Goal: Task Accomplishment & Management: Use online tool/utility

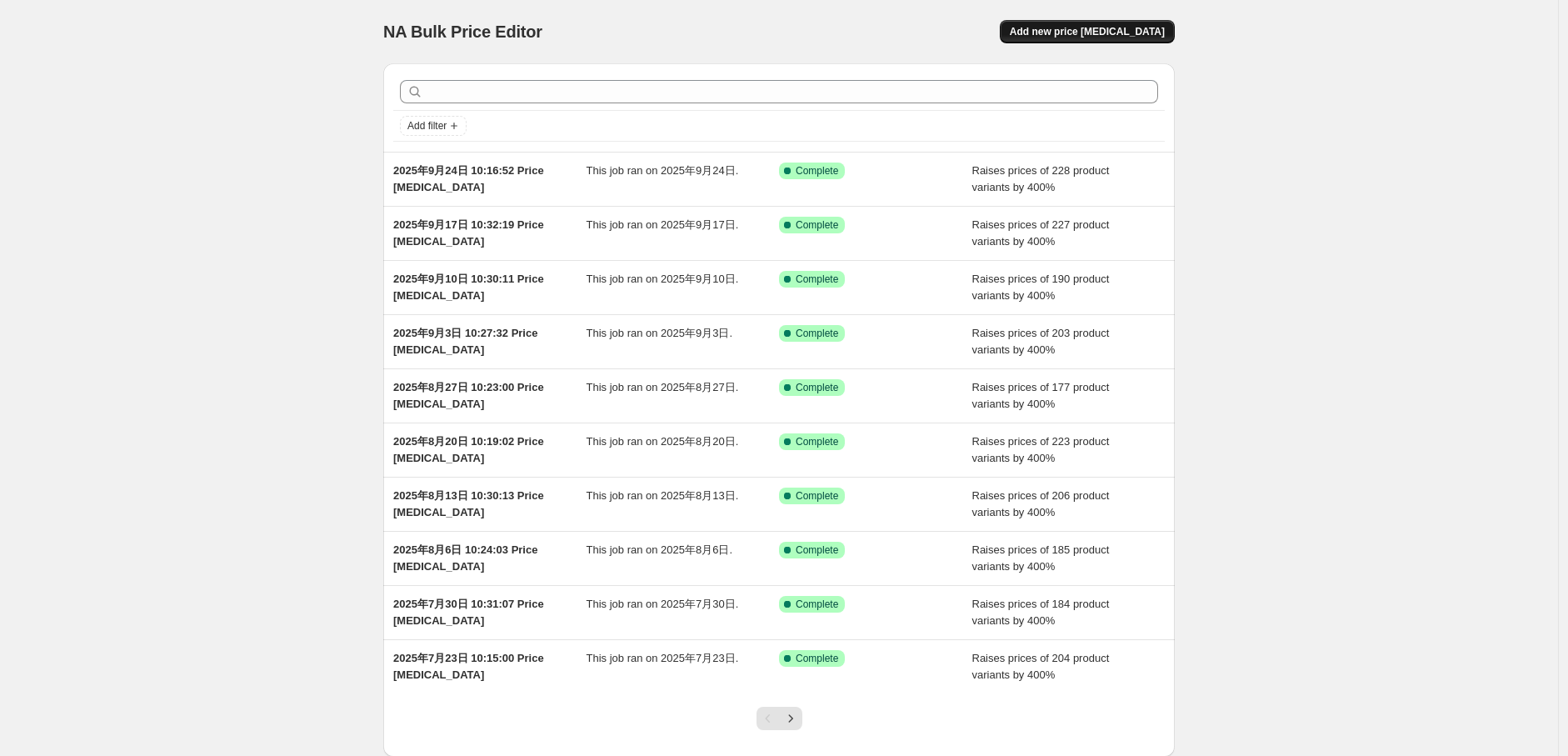
click at [1075, 36] on span "Add new price [MEDICAL_DATA]" at bounding box center [1086, 32] width 155 height 13
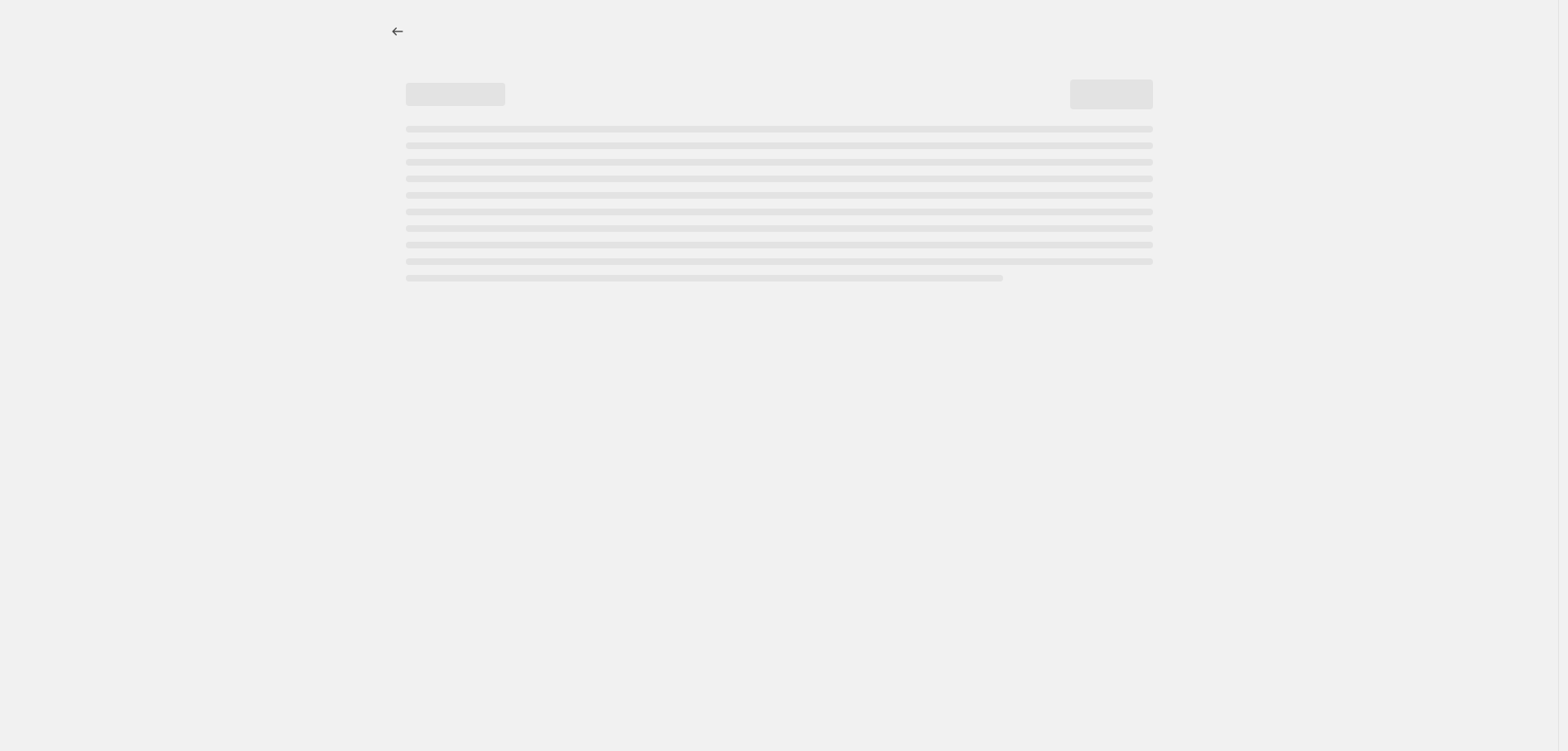
select select "percentage"
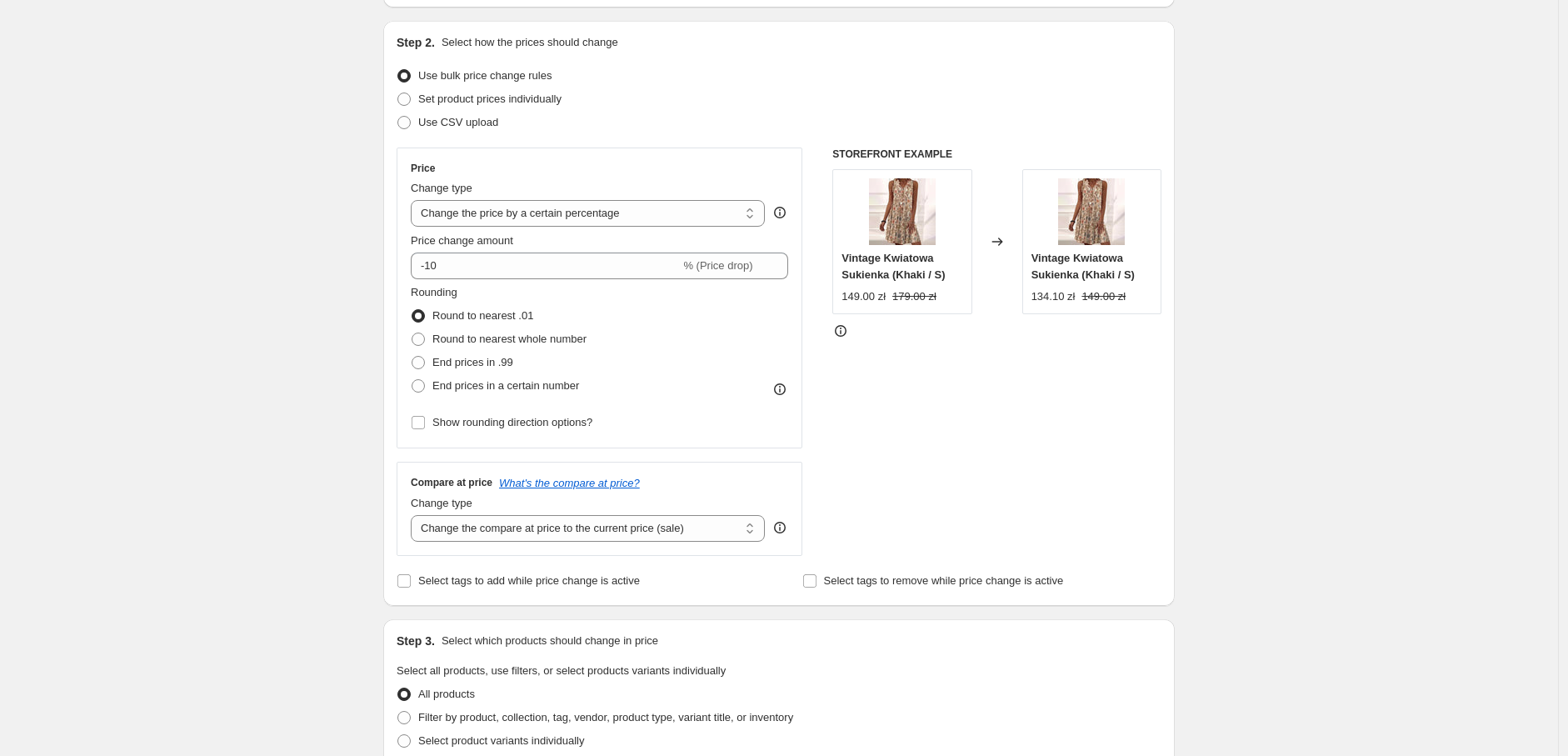
scroll to position [185, 0]
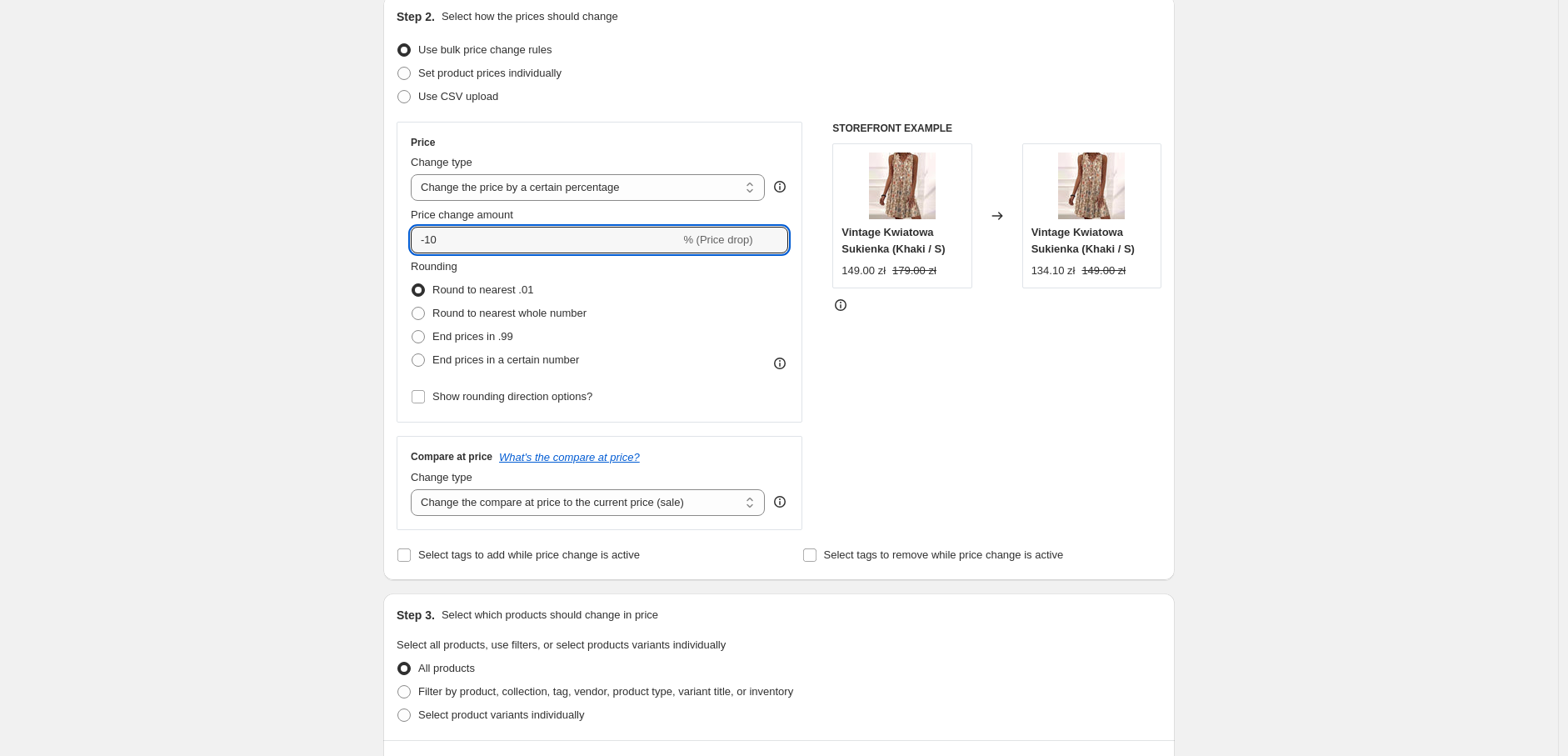
drag, startPoint x: 447, startPoint y: 240, endPoint x: 404, endPoint y: 232, distance: 43.7
click at [404, 232] on div "Price Change type Change the price to a certain amount Change the price by a ce…" at bounding box center [599, 272] width 405 height 301
type input "400"
click at [488, 361] on span "End prices in a certain number" at bounding box center [505, 359] width 146 height 12
click at [412, 354] on input "End prices in a certain number" at bounding box center [411, 353] width 1 height 1
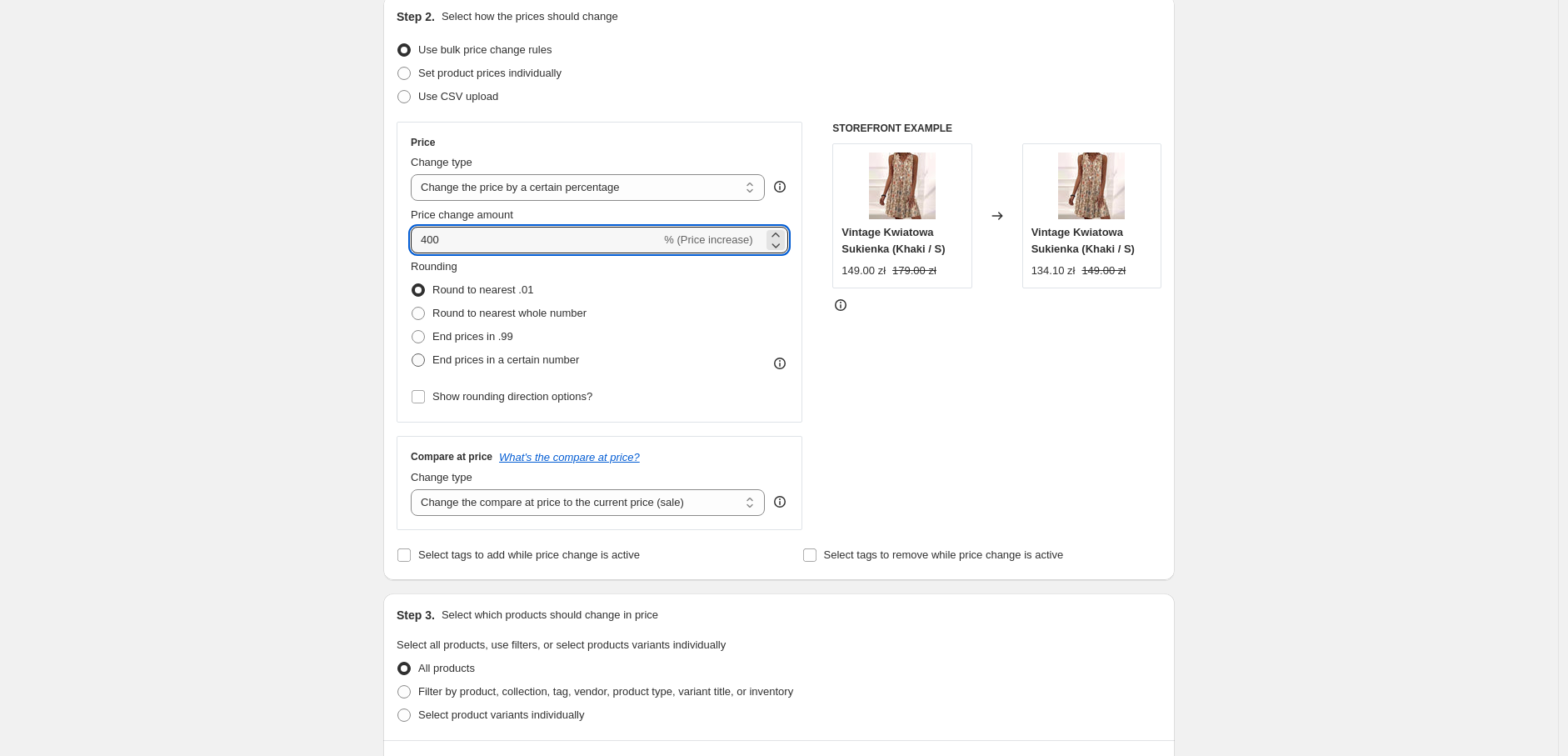
radio input "true"
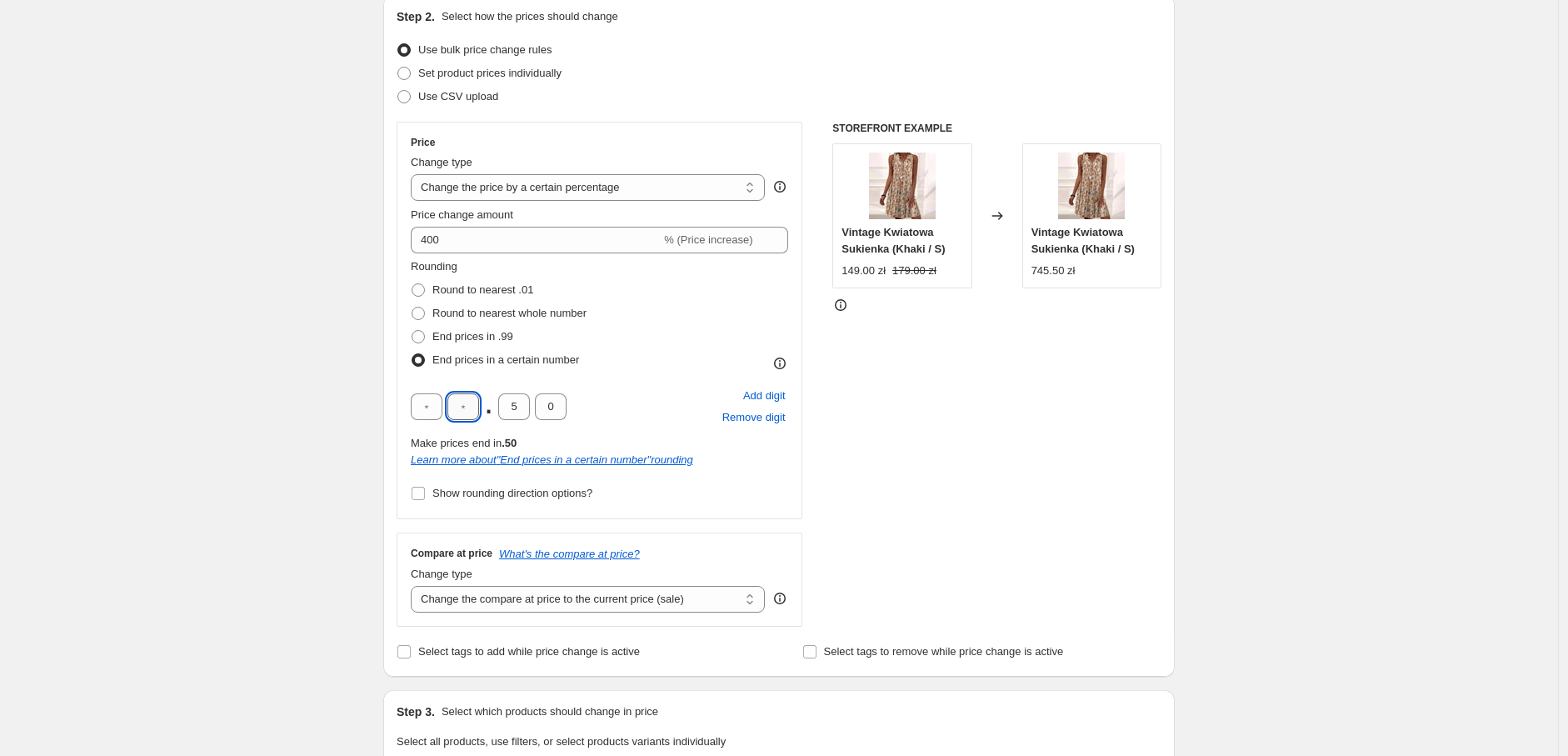
click at [467, 402] on input "text" at bounding box center [463, 406] width 32 height 26
type input "9"
drag, startPoint x: 520, startPoint y: 410, endPoint x: 503, endPoint y: 408, distance: 17.1
click at [503, 408] on input "5" at bounding box center [514, 406] width 32 height 26
type input "0"
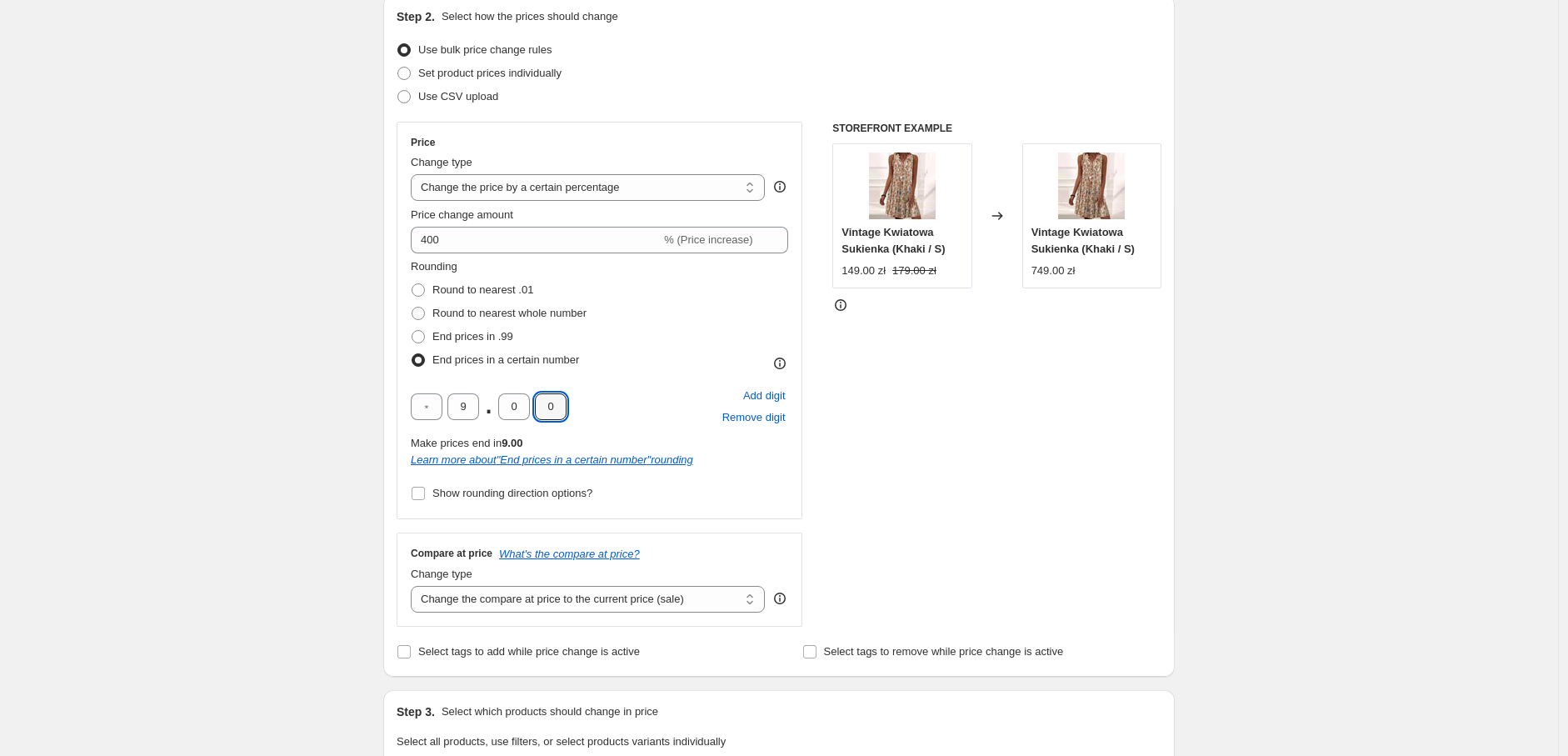
click at [370, 378] on div "Create new price [MEDICAL_DATA]. This page is ready Create new price [MEDICAL_D…" at bounding box center [779, 696] width 832 height 1763
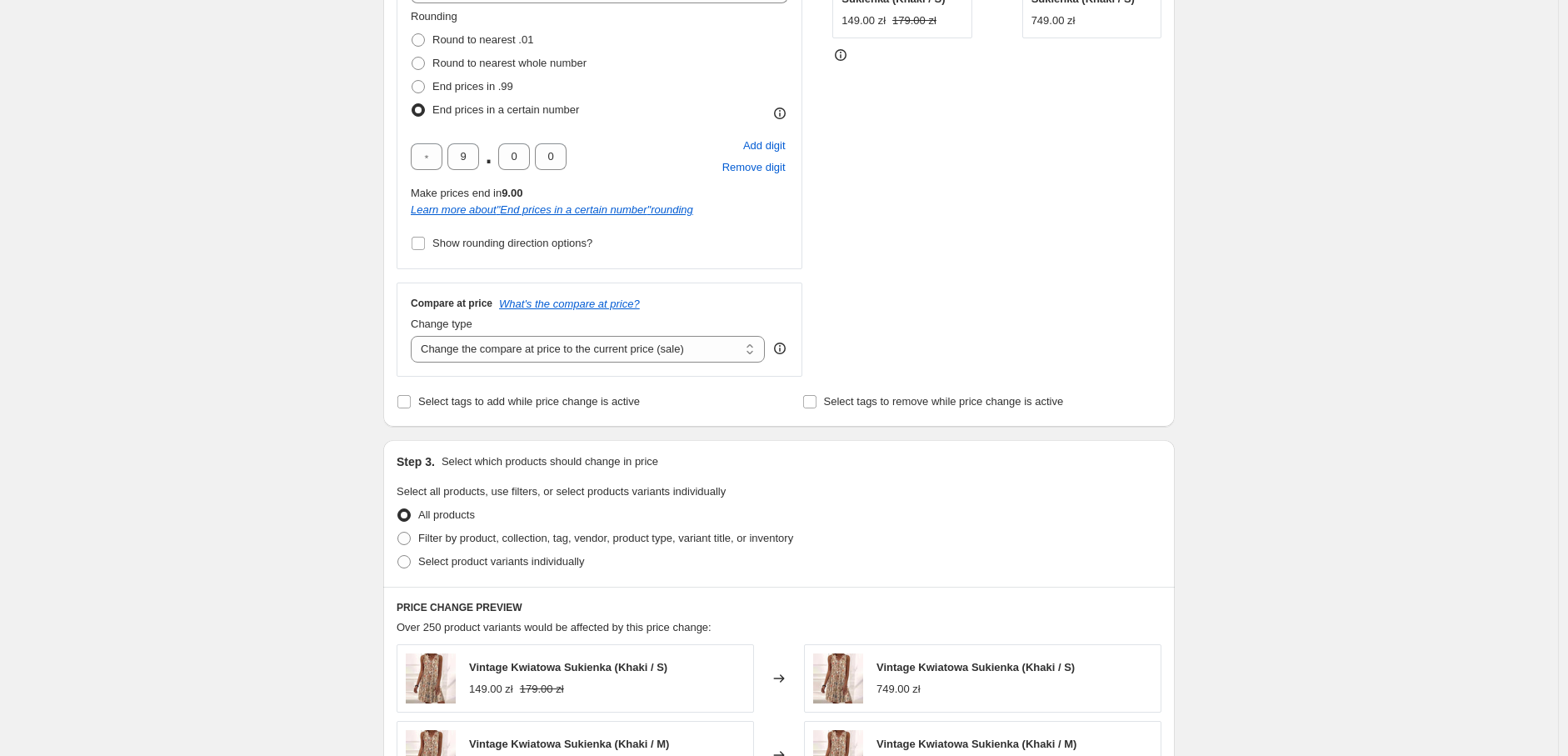
scroll to position [463, 0]
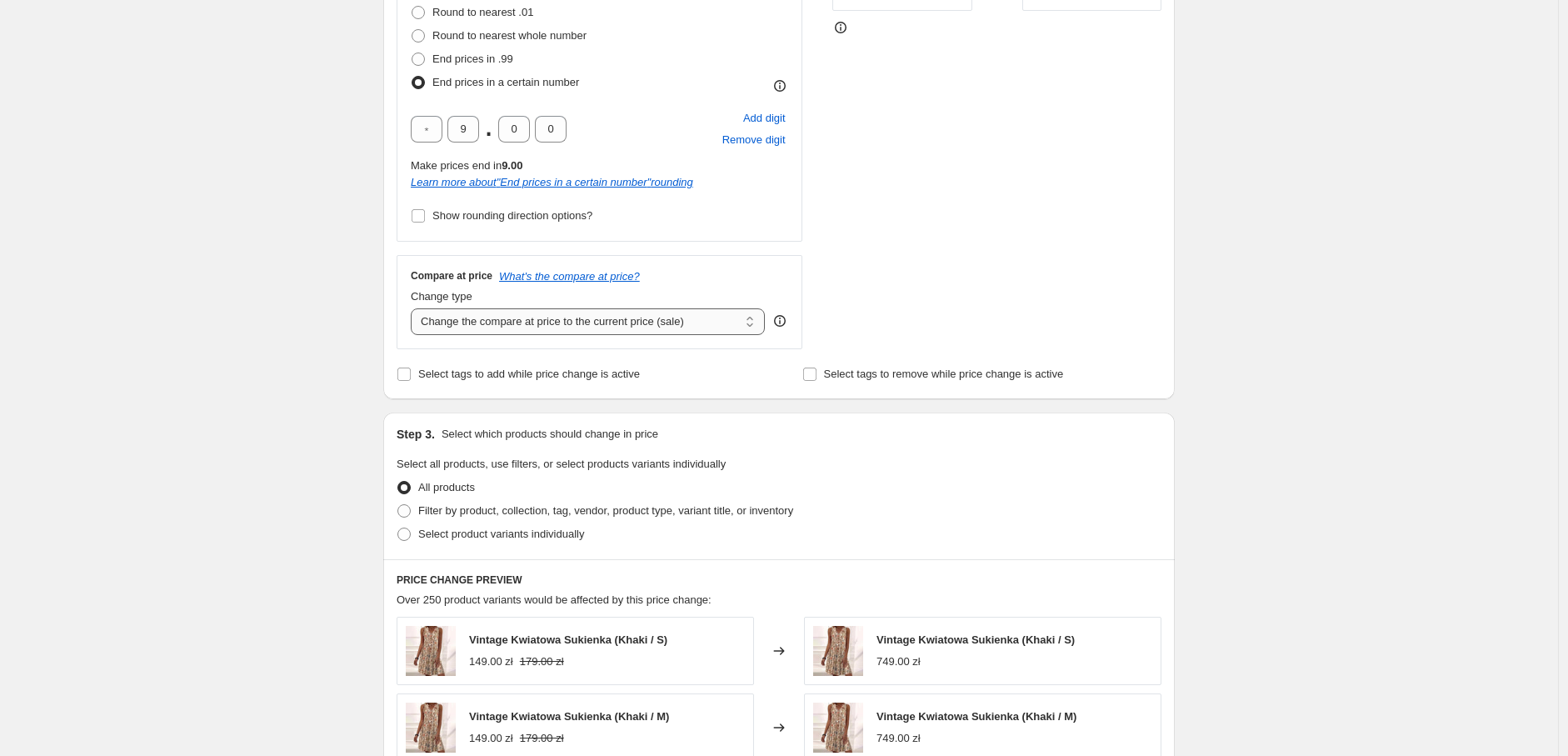
click at [507, 321] on select "Change the compare at price to the current price (sale) Change the compare at p…" at bounding box center [587, 321] width 354 height 26
select select "percentage"
click at [415, 308] on select "Change the compare at price to the current price (sale) Change the compare at p…" at bounding box center [587, 321] width 354 height 26
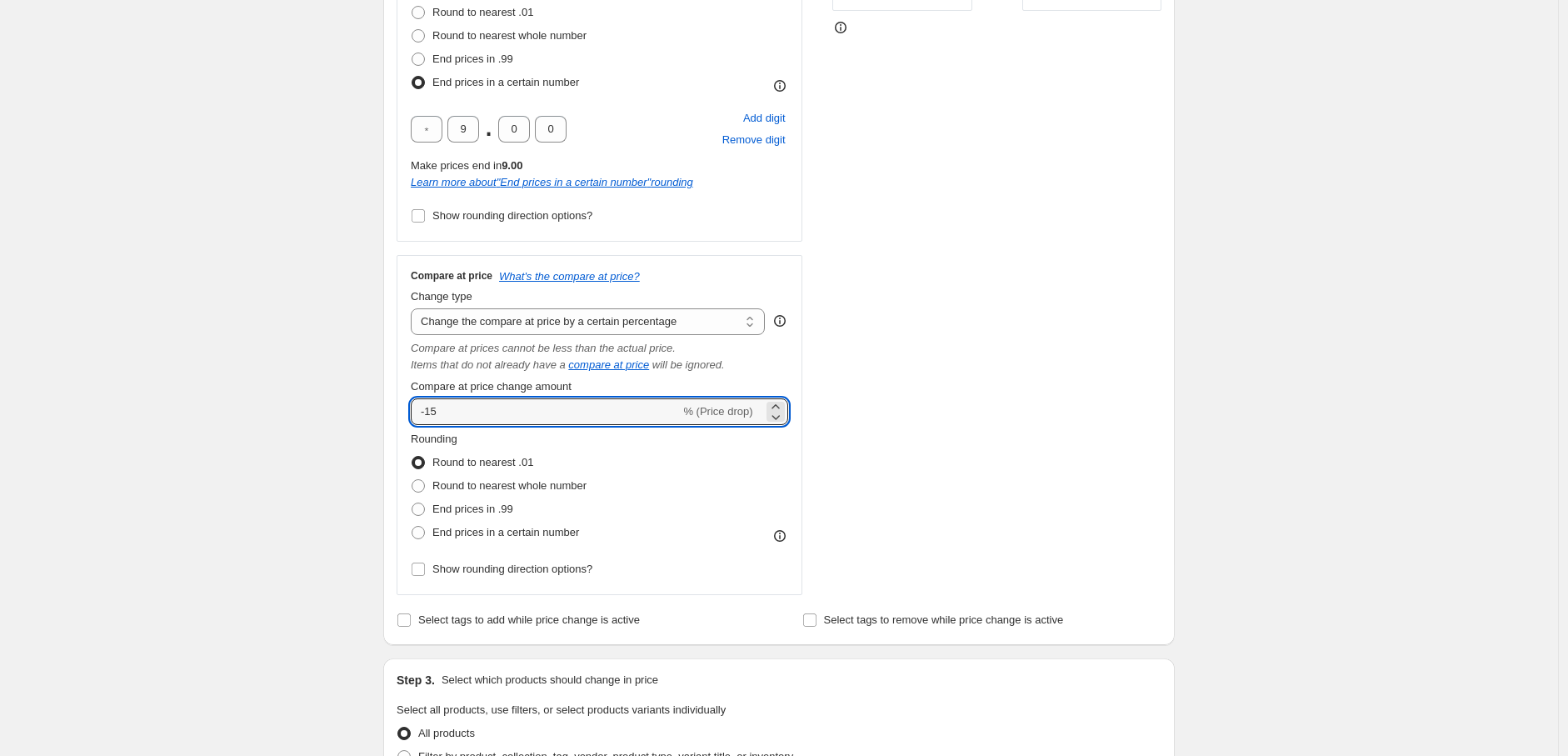
drag, startPoint x: 505, startPoint y: 408, endPoint x: 389, endPoint y: 400, distance: 116.3
click at [389, 400] on div "Step 2. Select how the prices should change Use bulk price change rules Set pro…" at bounding box center [779, 180] width 791 height 928
type input "400"
click at [528, 536] on span "End prices in a certain number" at bounding box center [505, 532] width 146 height 12
click at [412, 526] on input "End prices in a certain number" at bounding box center [411, 526] width 1 height 1
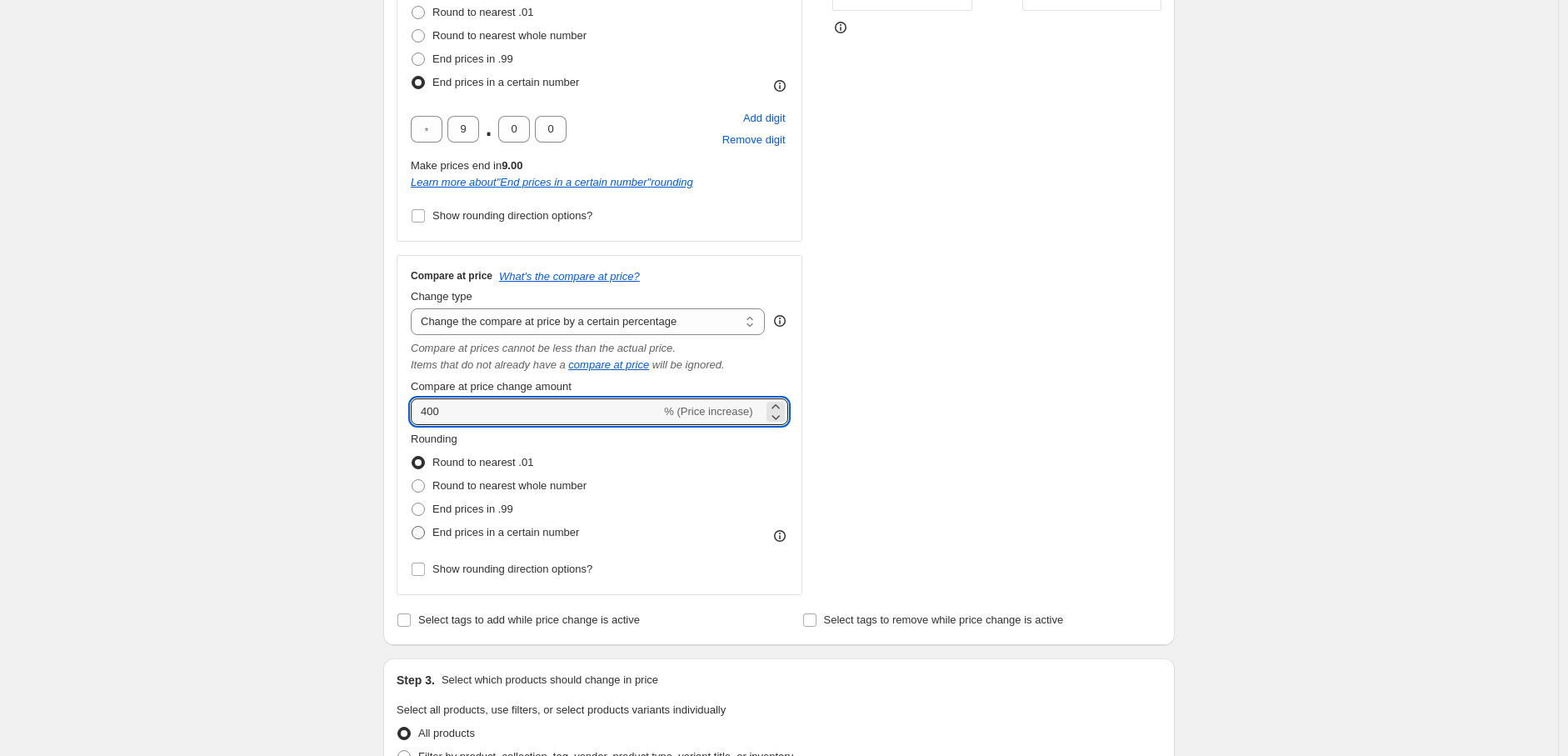
radio input "true"
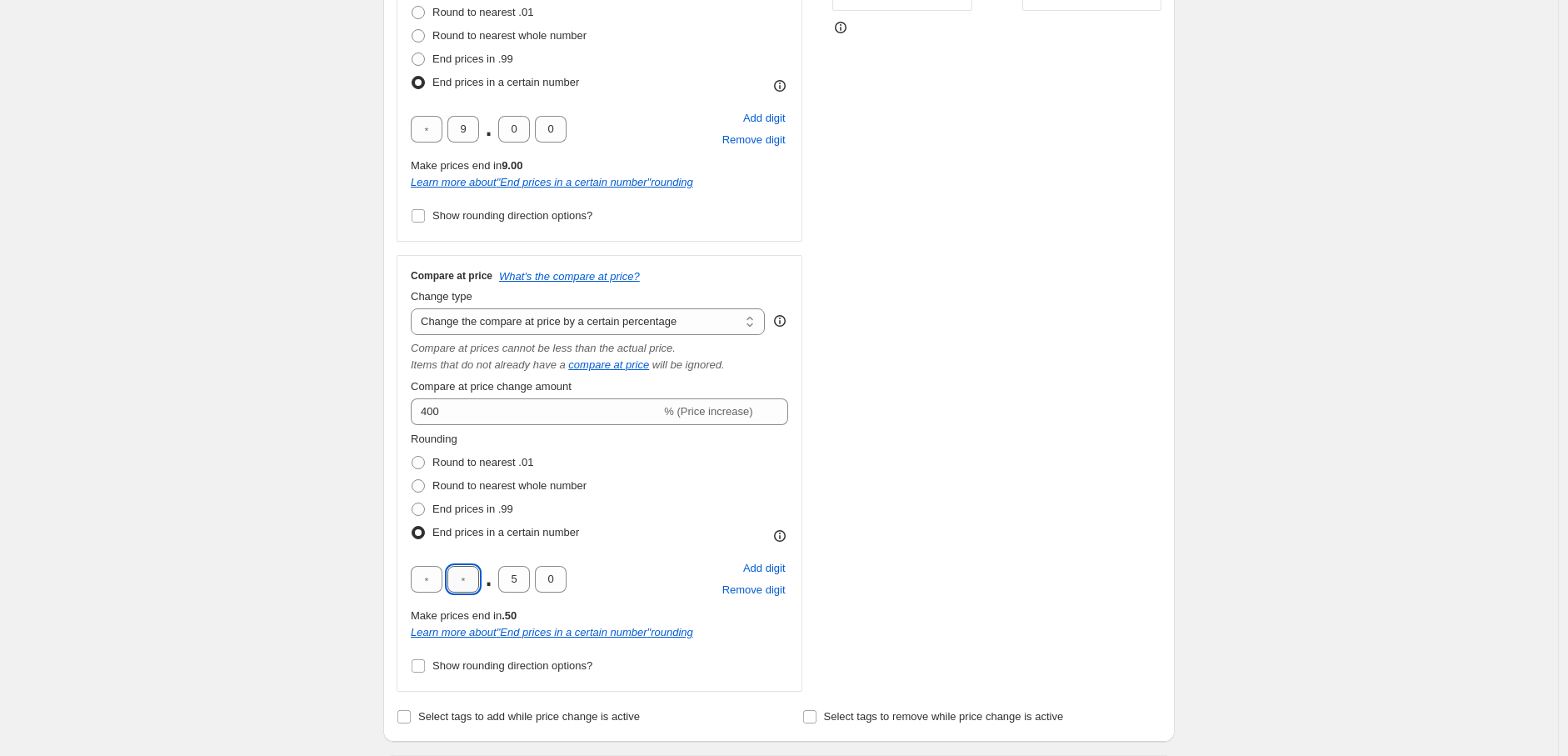
click at [468, 580] on input "text" at bounding box center [463, 579] width 32 height 26
type input "9"
drag, startPoint x: 515, startPoint y: 589, endPoint x: 506, endPoint y: 588, distance: 9.1
click at [506, 588] on input "5" at bounding box center [514, 579] width 32 height 26
drag, startPoint x: 531, startPoint y: 575, endPoint x: 520, endPoint y: 576, distance: 11.0
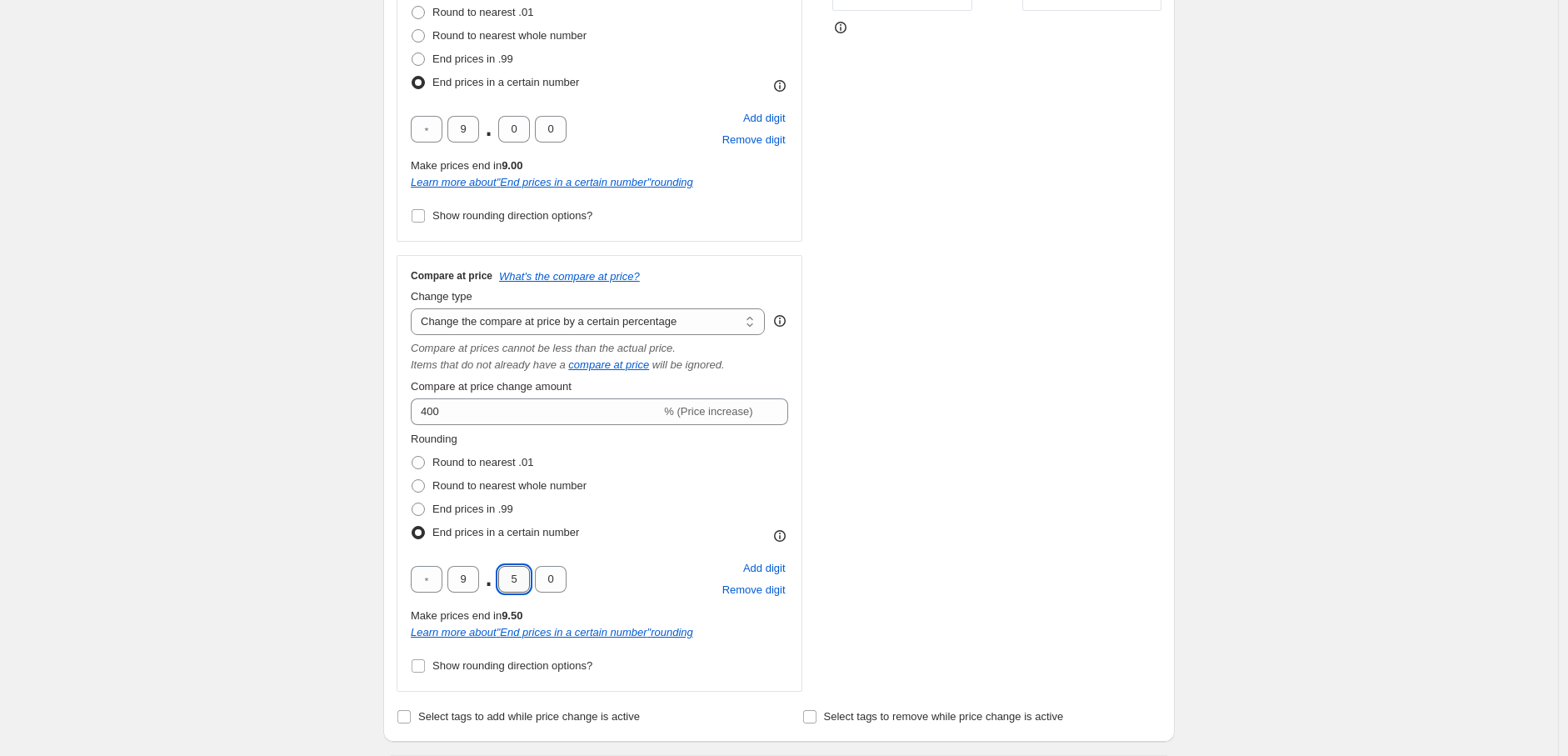
click at [520, 576] on input "5" at bounding box center [514, 579] width 32 height 26
click at [518, 577] on input "5" at bounding box center [514, 579] width 32 height 26
type input "0"
click at [278, 479] on div "Create new price [MEDICAL_DATA]. This page is ready Create new price [MEDICAL_D…" at bounding box center [778, 590] width 1557 height 2106
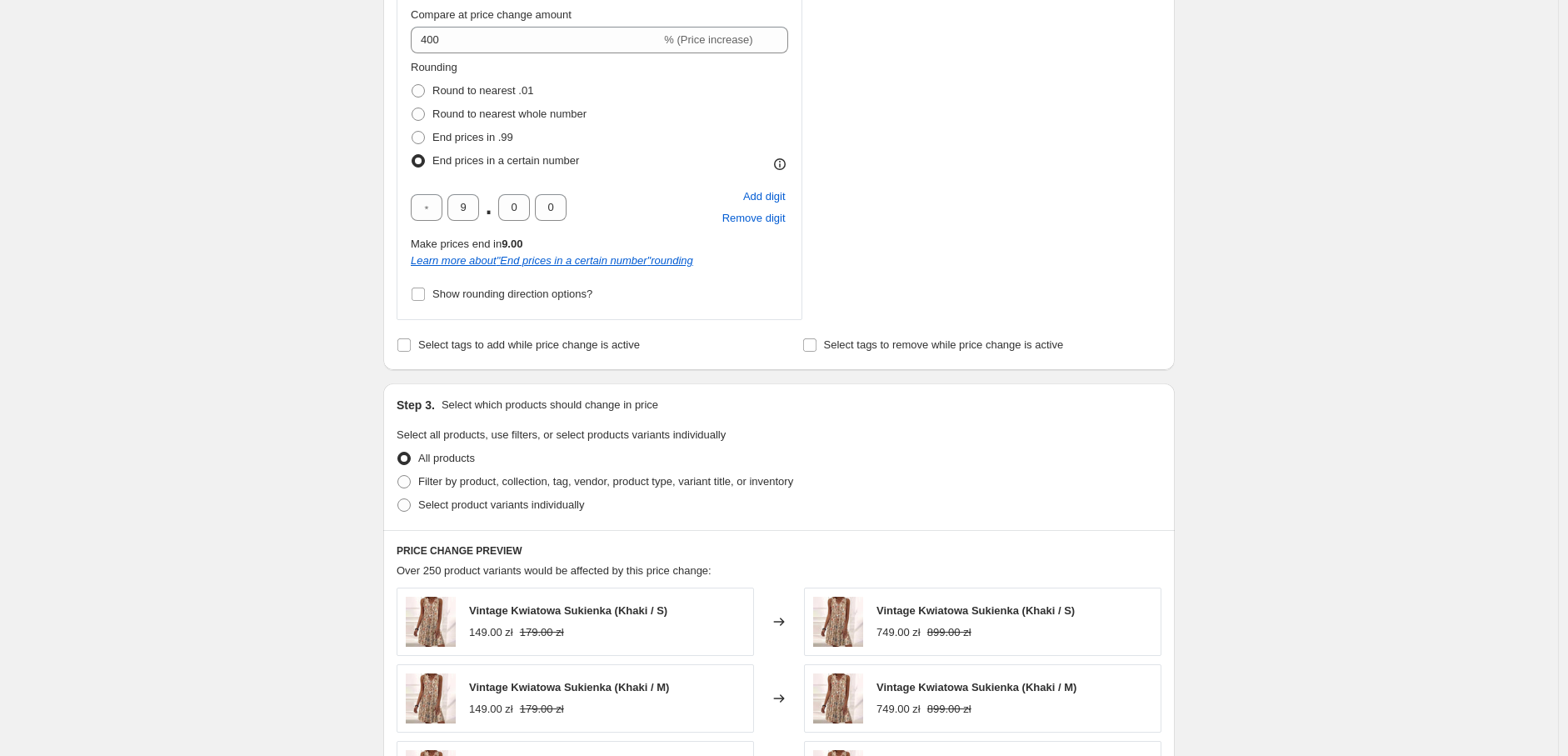
scroll to position [1019, 0]
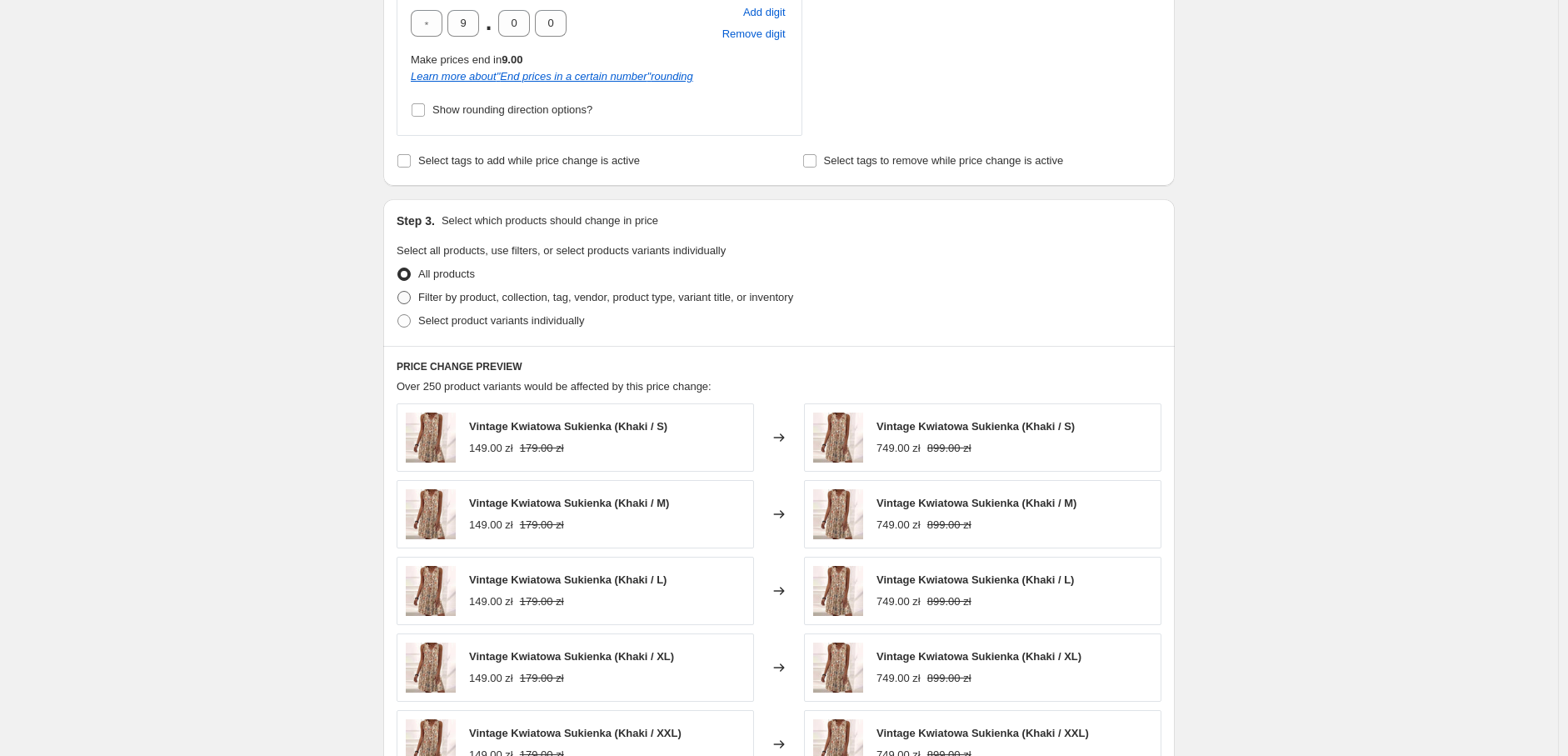
click at [510, 303] on span "Filter by product, collection, tag, vendor, product type, variant title, or inv…" at bounding box center [606, 297] width 375 height 12
click at [398, 292] on input "Filter by product, collection, tag, vendor, product type, variant title, or inv…" at bounding box center [397, 291] width 1 height 1
radio input "true"
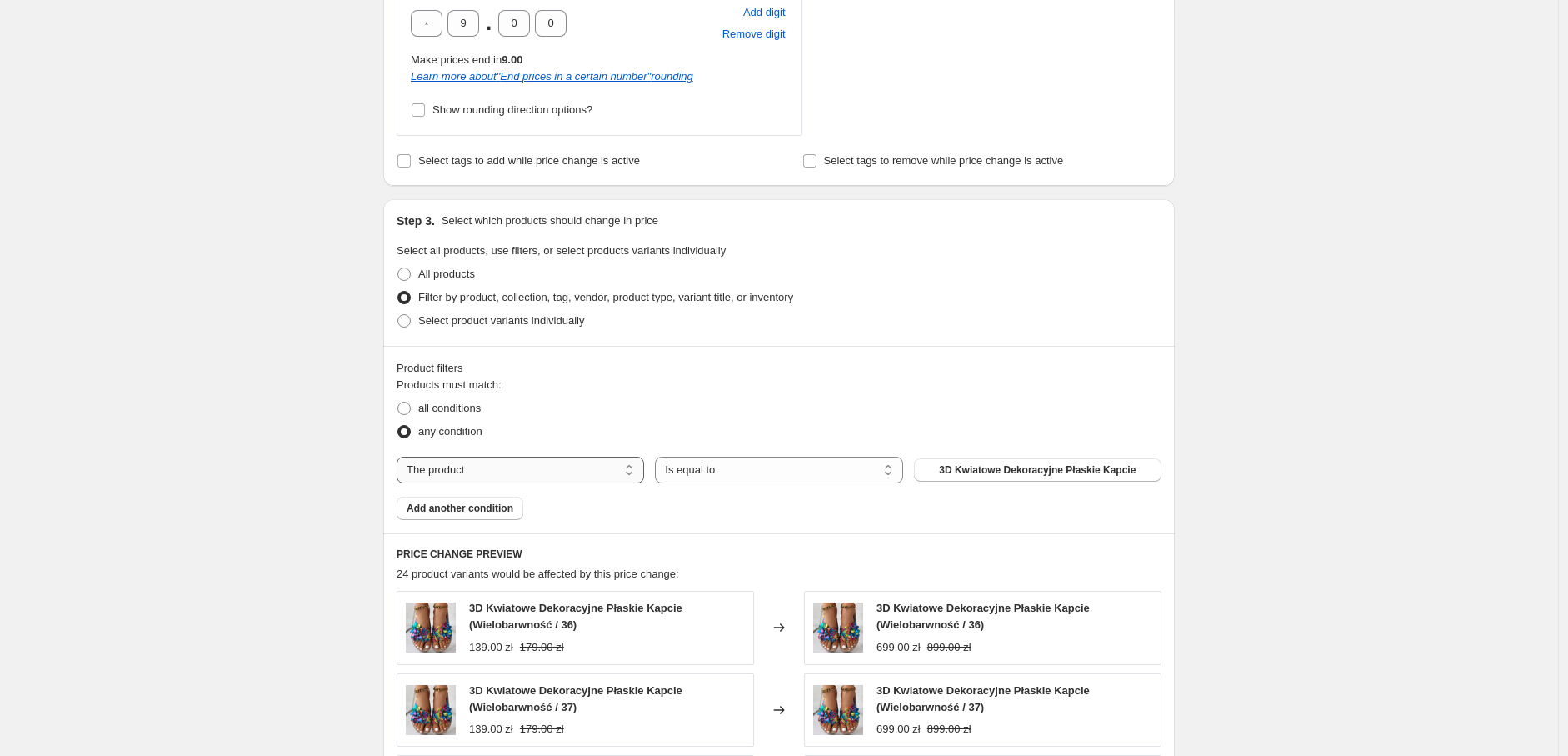
click at [505, 470] on select "The product The product's collection The product's tag The product's vendor The…" at bounding box center [520, 470] width 248 height 26
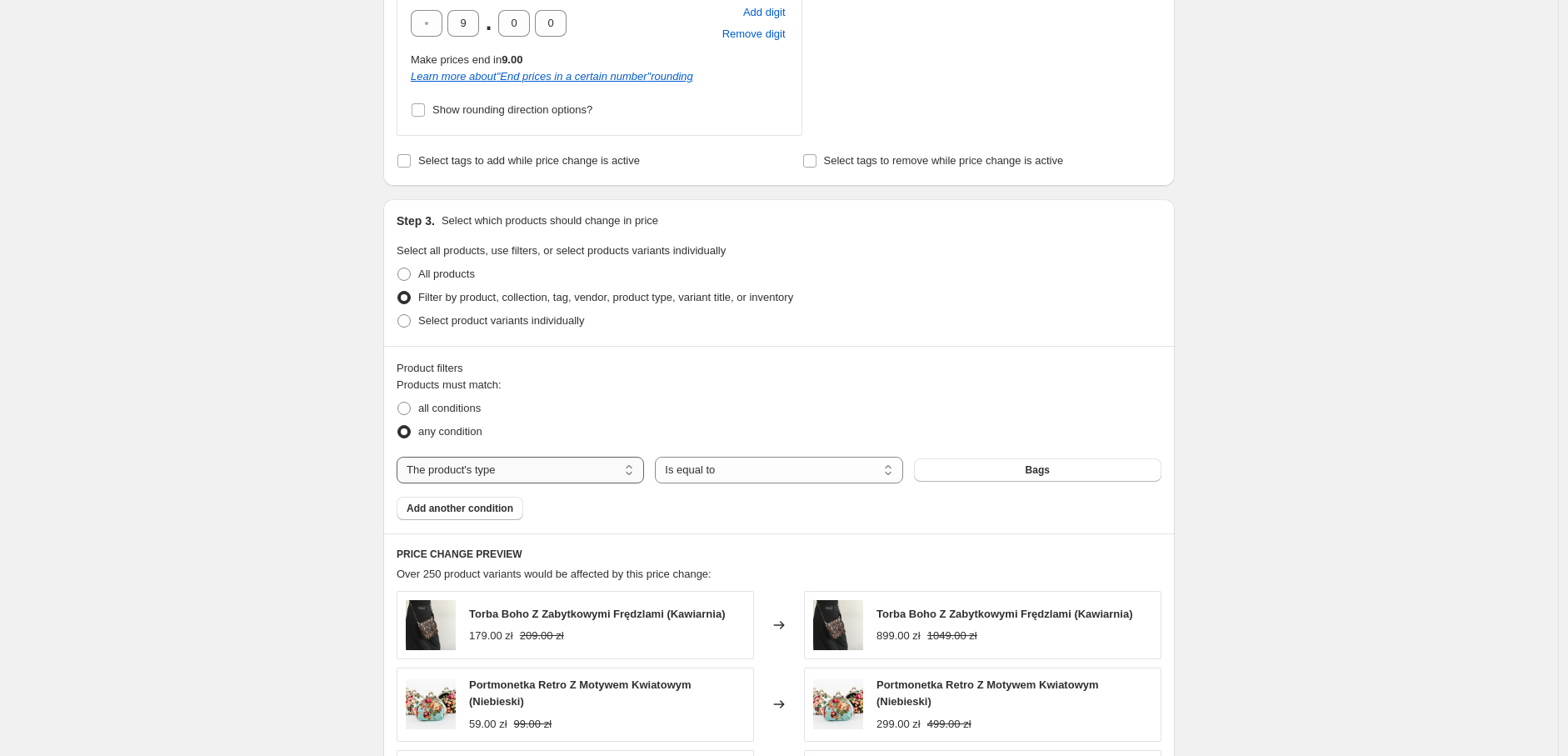
click at [483, 467] on select "The product The product's collection The product's tag The product's vendor The…" at bounding box center [520, 470] width 248 height 26
select select "tag"
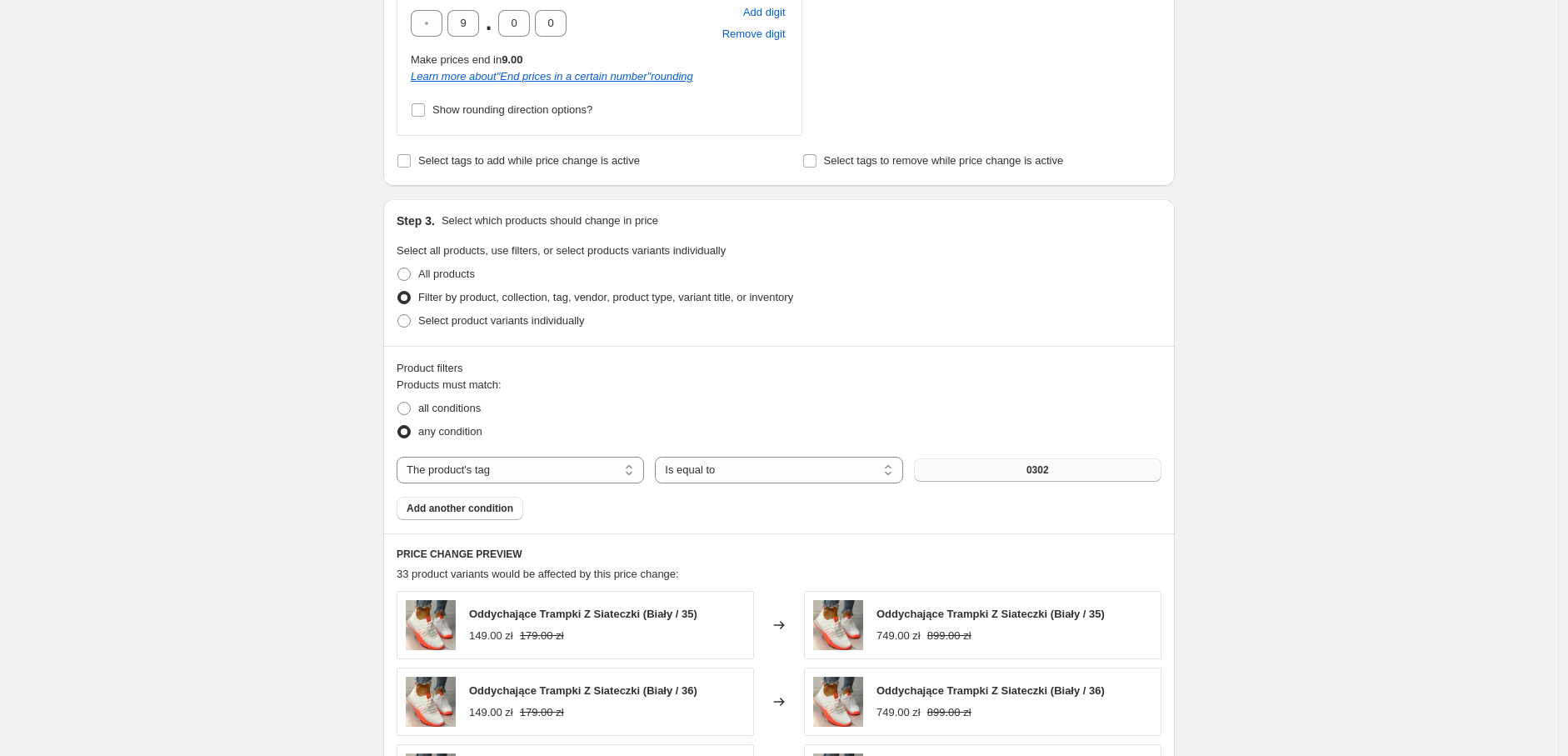
click at [1010, 480] on button "0302" at bounding box center [1037, 470] width 248 height 24
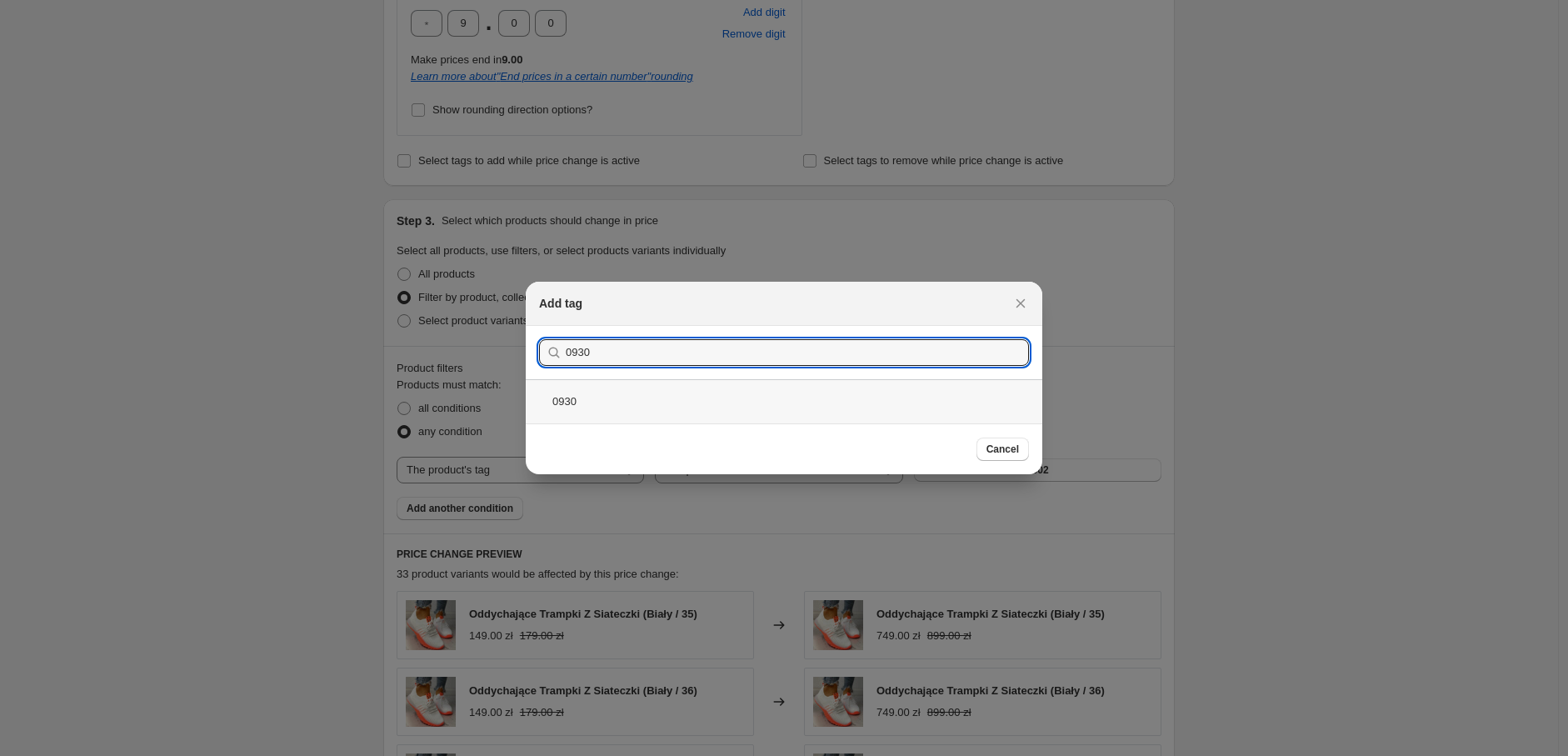
type input "0930"
click at [609, 403] on div "0930" at bounding box center [784, 401] width 517 height 44
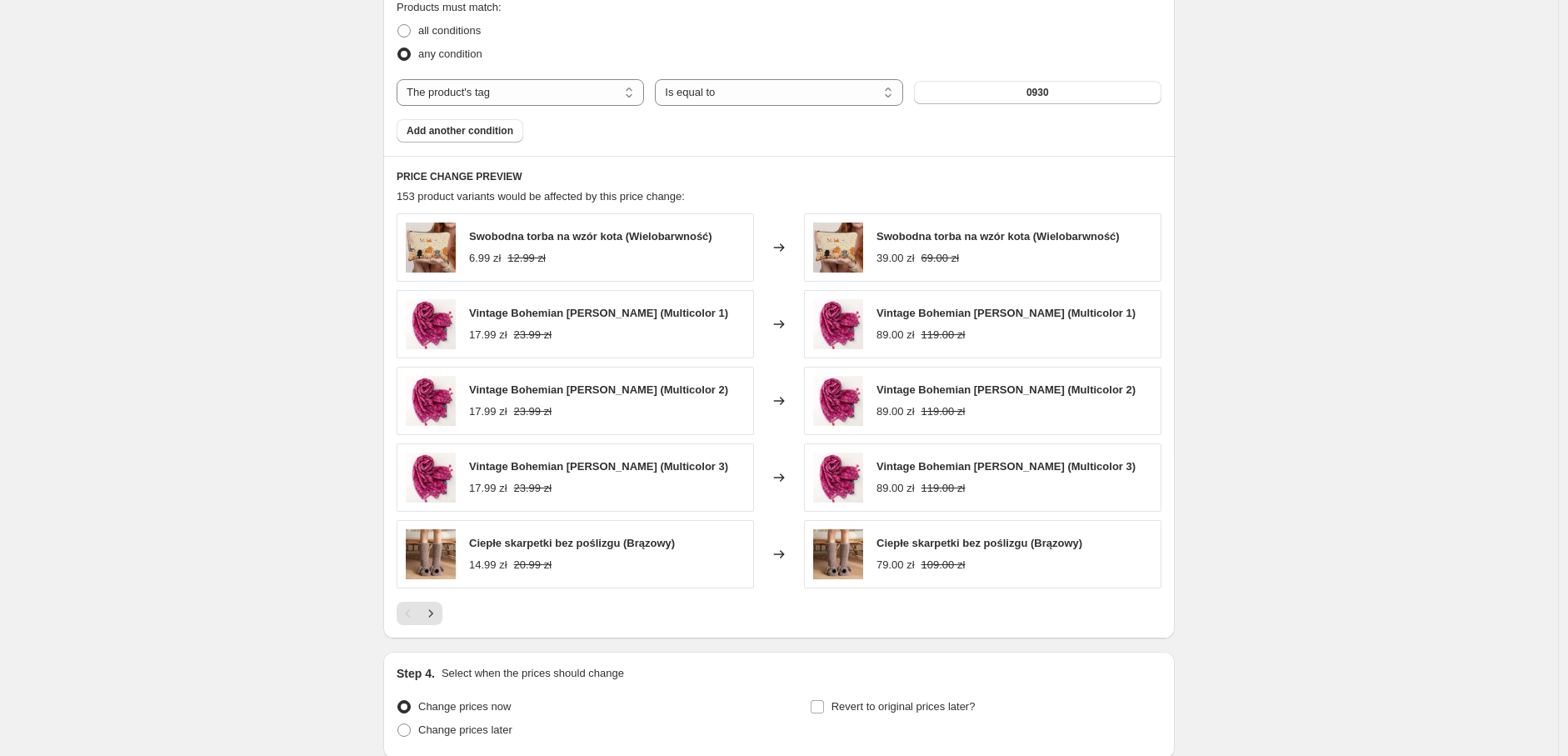
scroll to position [1539, 0]
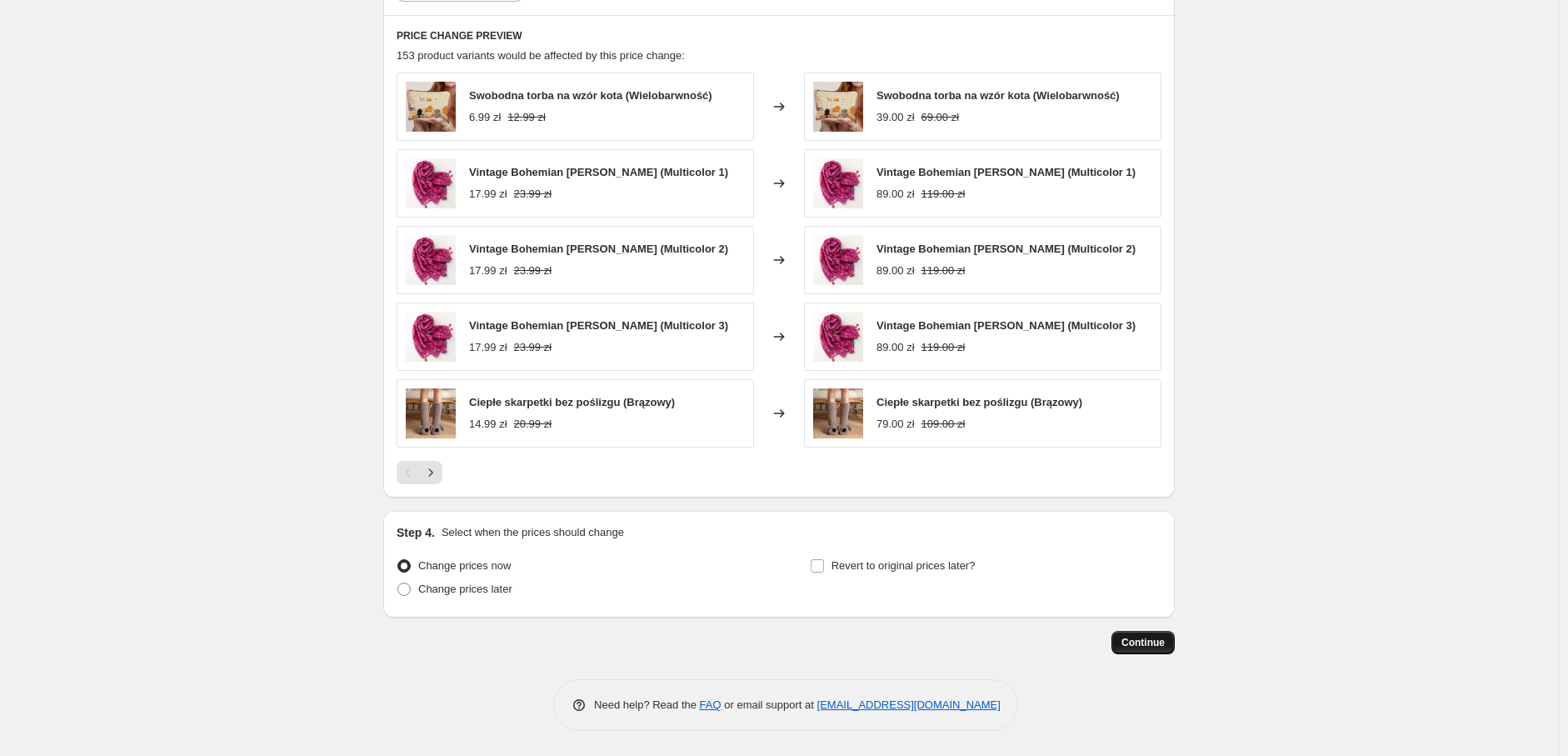
click at [1150, 650] on button "Continue" at bounding box center [1143, 642] width 63 height 24
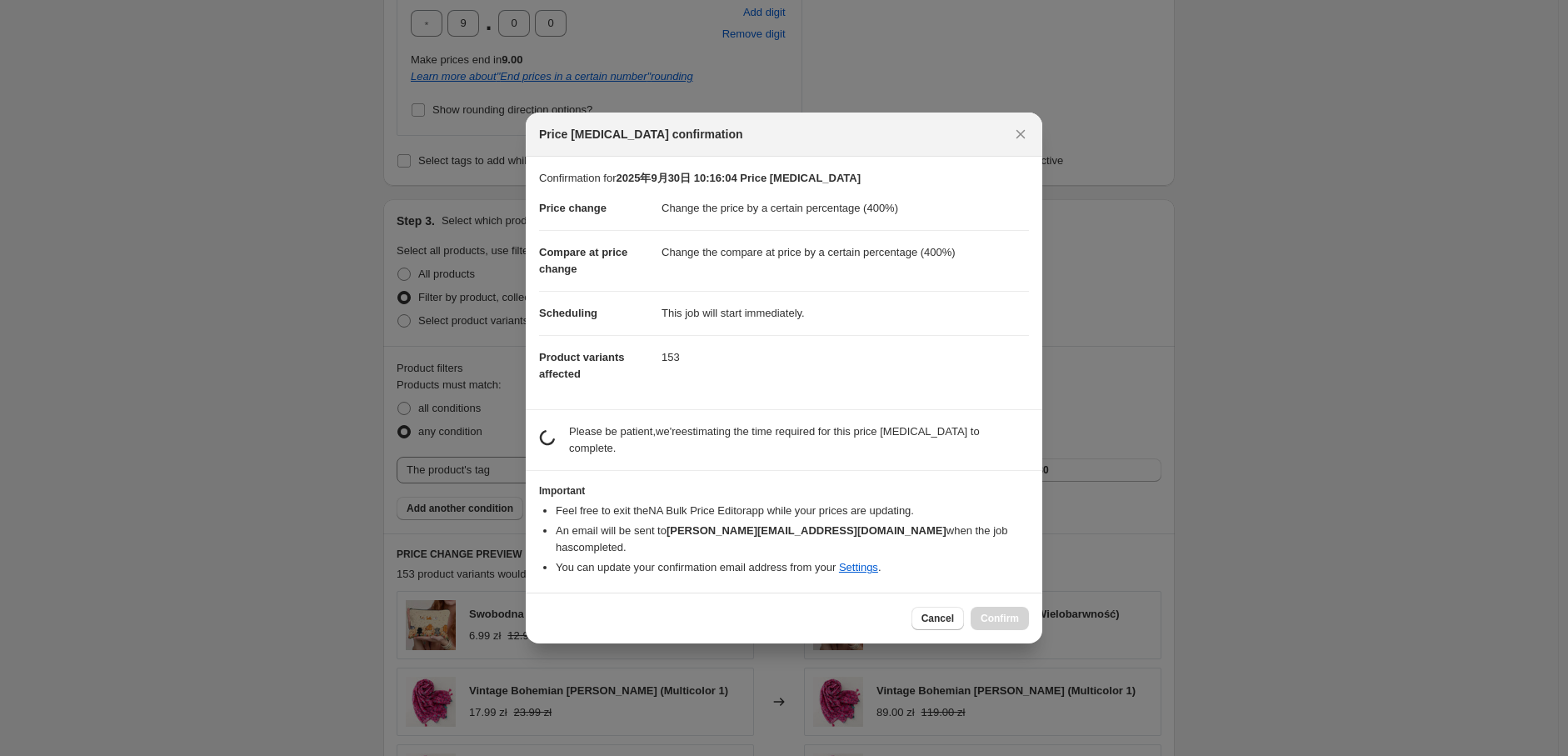
scroll to position [0, 0]
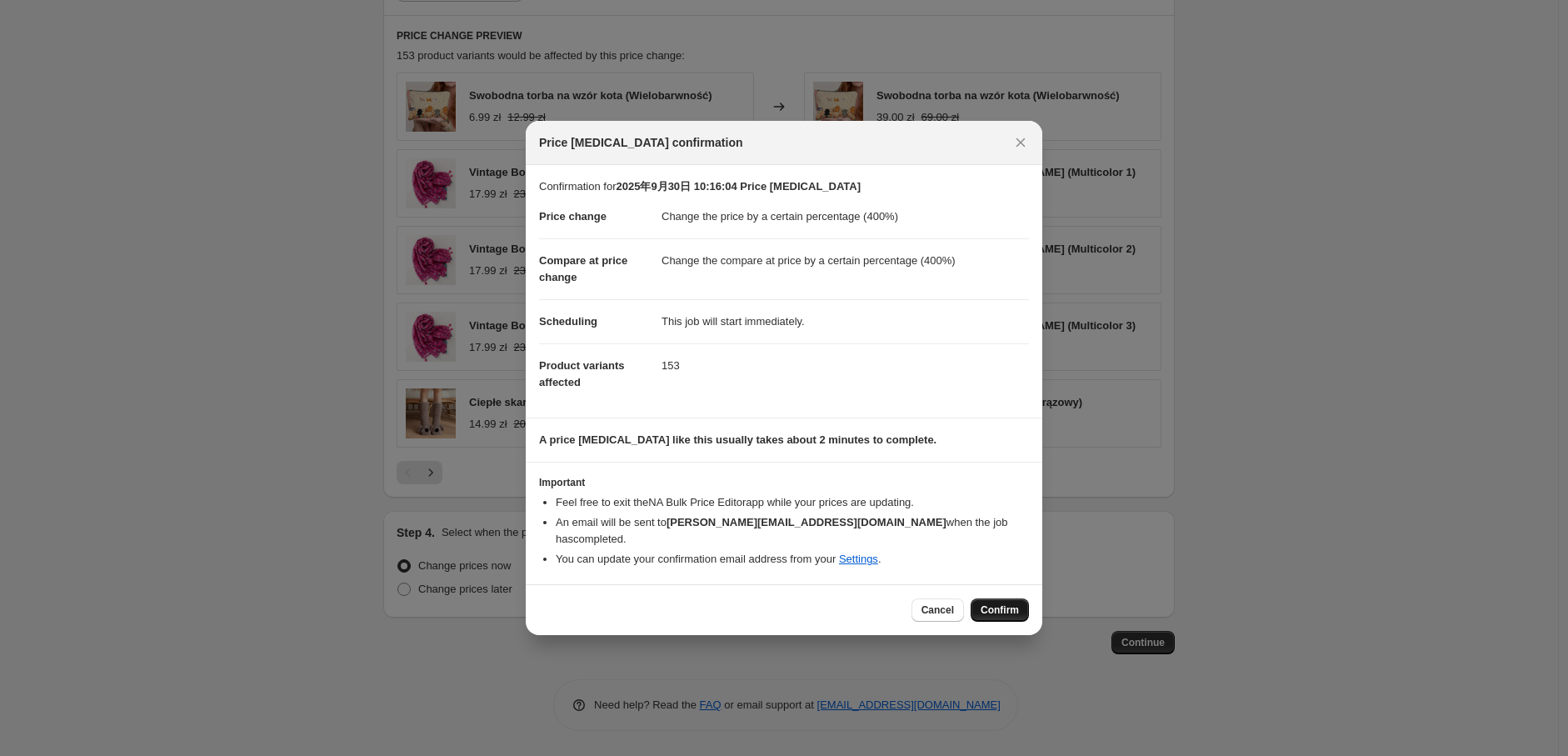
click at [1019, 611] on button "Confirm" at bounding box center [1000, 610] width 59 height 24
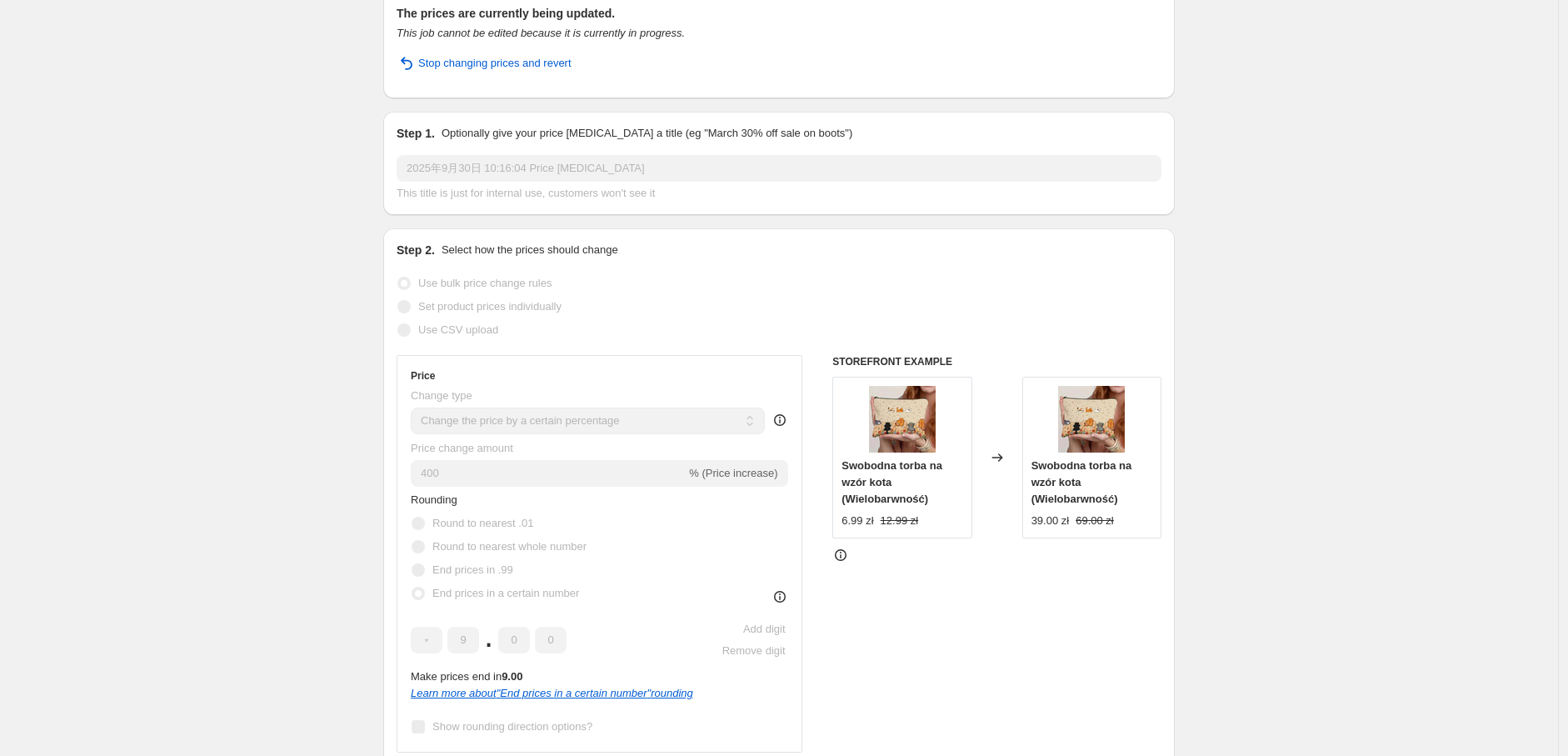
scroll to position [93, 0]
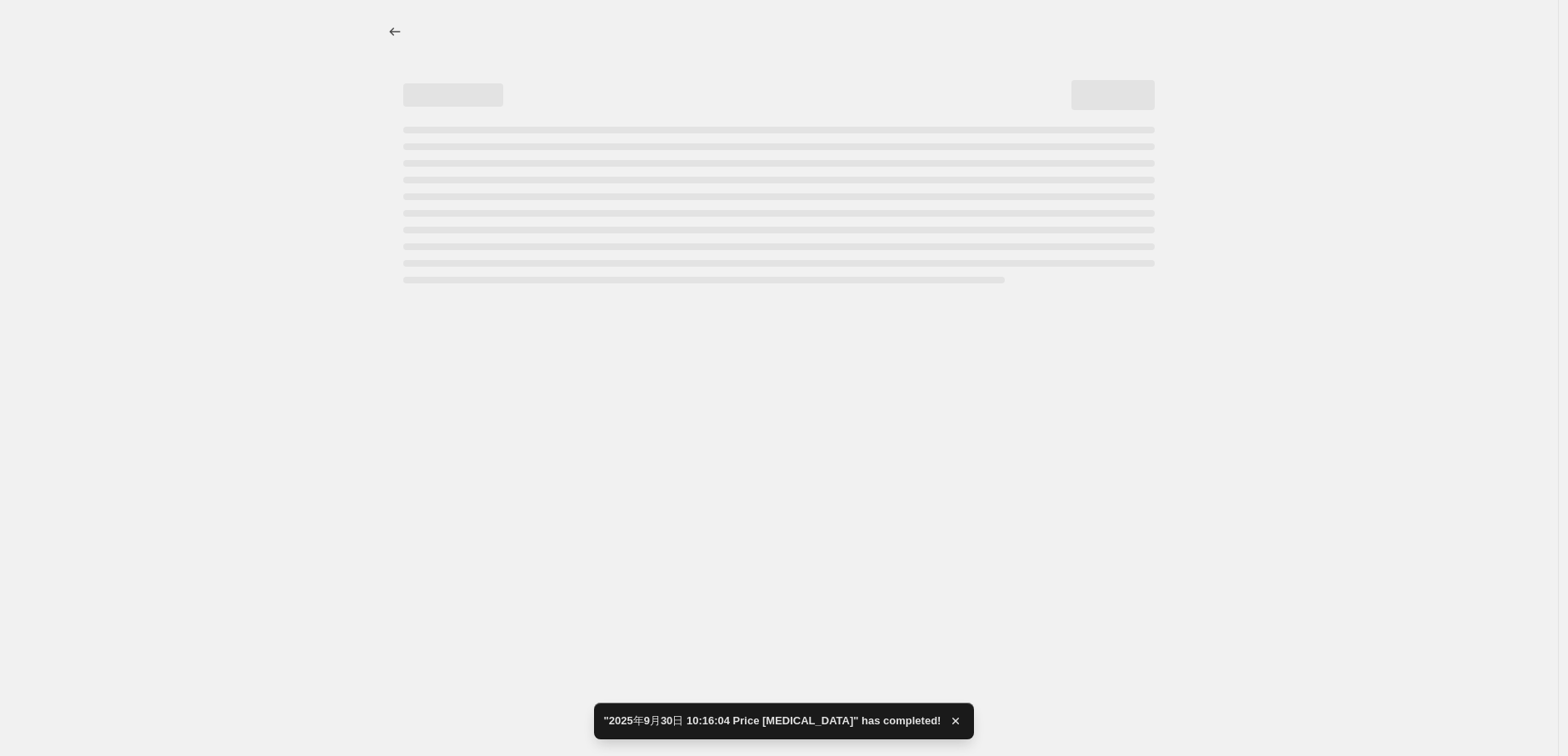
select select "percentage"
select select "tag"
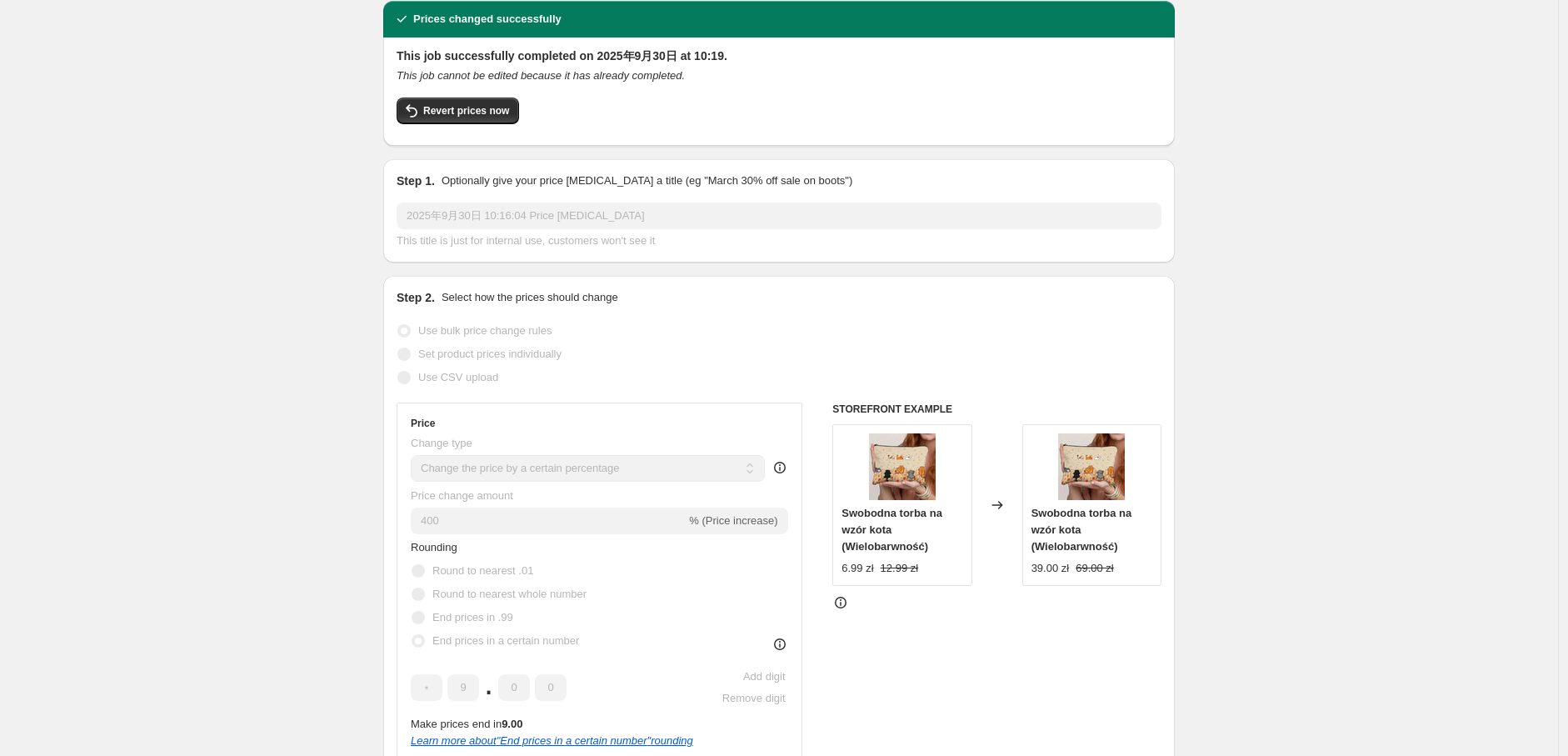
scroll to position [0, 0]
